Goal: Task Accomplishment & Management: Manage account settings

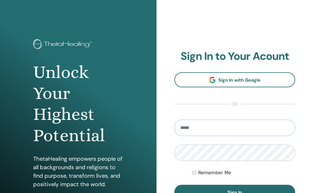
type input "**********"
click at [235, 192] on button "Sign In" at bounding box center [234, 192] width 121 height 15
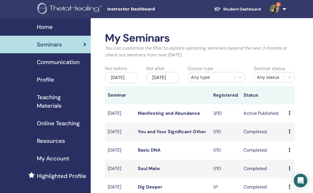
click at [290, 115] on icon at bounding box center [289, 113] width 2 height 5
click at [287, 140] on link "Attendees" at bounding box center [295, 139] width 22 height 6
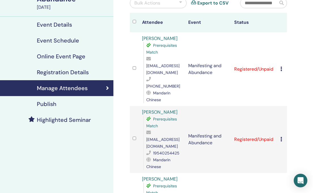
scroll to position [65, 0]
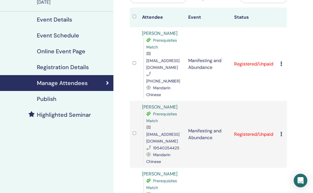
click at [280, 61] on icon at bounding box center [281, 63] width 2 height 5
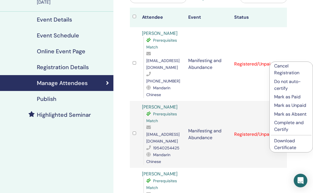
click at [277, 129] on p "Complete and Certify" at bounding box center [291, 126] width 34 height 14
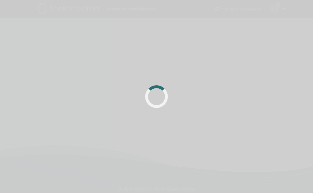
scroll to position [65, 0]
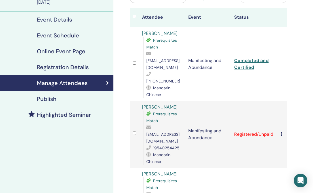
click at [281, 132] on icon at bounding box center [281, 134] width 2 height 5
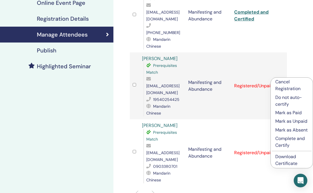
scroll to position [114, 0]
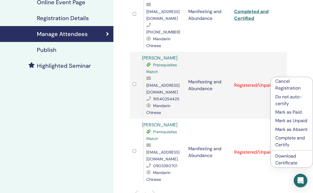
click at [286, 144] on p "Complete and Certify" at bounding box center [291, 142] width 33 height 14
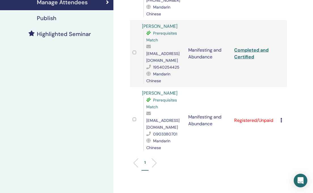
scroll to position [146, 0]
click at [281, 118] on icon at bounding box center [281, 120] width 2 height 5
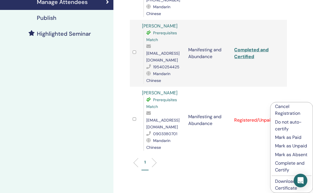
click at [279, 168] on p "Complete and Certify" at bounding box center [291, 167] width 33 height 14
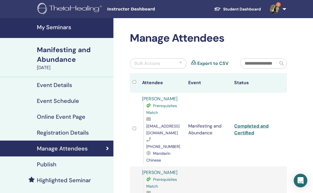
click at [281, 10] on link "1" at bounding box center [276, 9] width 23 height 18
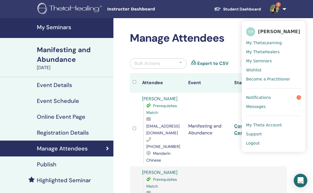
click at [252, 94] on link "Notifications 1" at bounding box center [273, 97] width 55 height 9
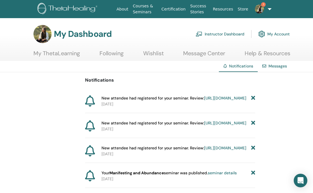
click at [261, 4] on span "1" at bounding box center [263, 4] width 5 height 5
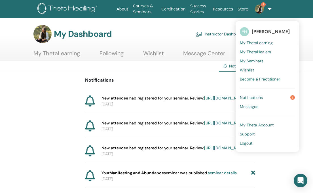
click at [261, 5] on span "1" at bounding box center [263, 4] width 5 height 5
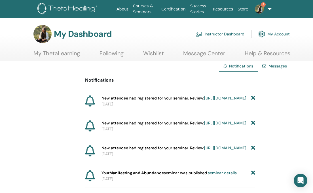
click at [268, 12] on ul "About Courses & Seminars Certification Success Stories Resources Store 1 YH YU-…" at bounding box center [189, 9] width 185 height 18
click at [265, 9] on link "1" at bounding box center [257, 9] width 15 height 18
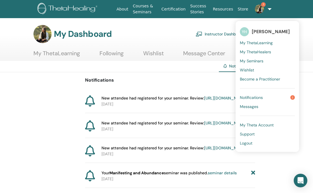
click at [291, 98] on span "1" at bounding box center [292, 97] width 5 height 5
